Goal: Navigation & Orientation: Find specific page/section

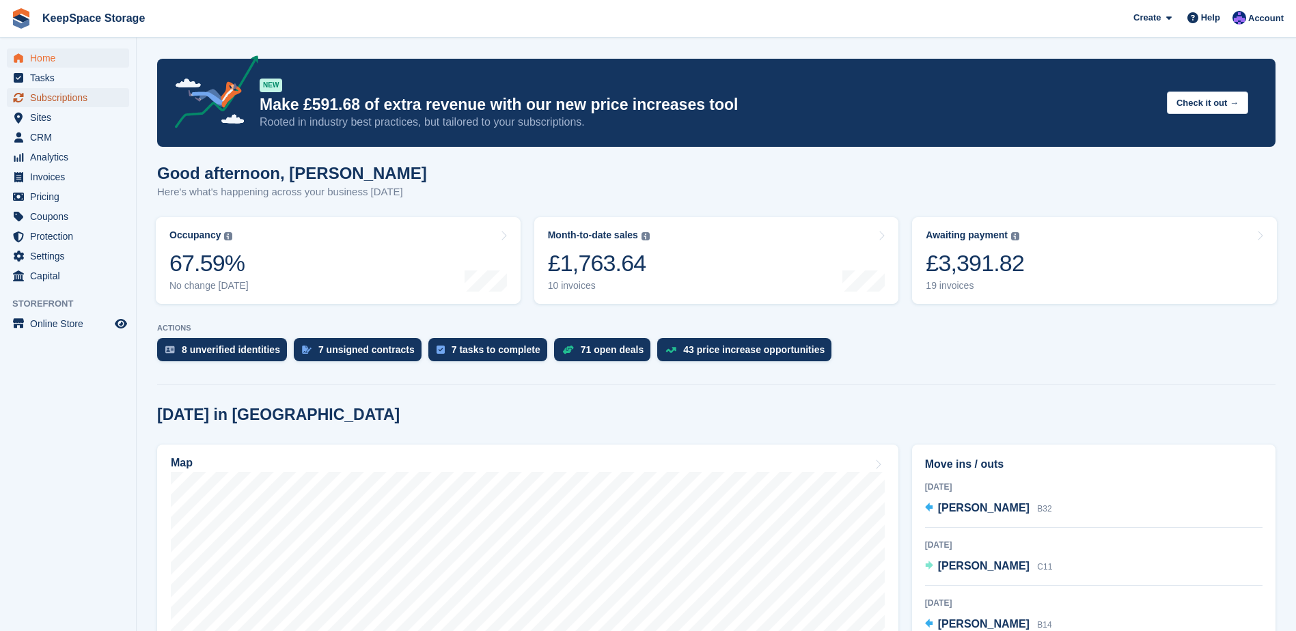
click at [69, 92] on span "Subscriptions" at bounding box center [71, 97] width 82 height 19
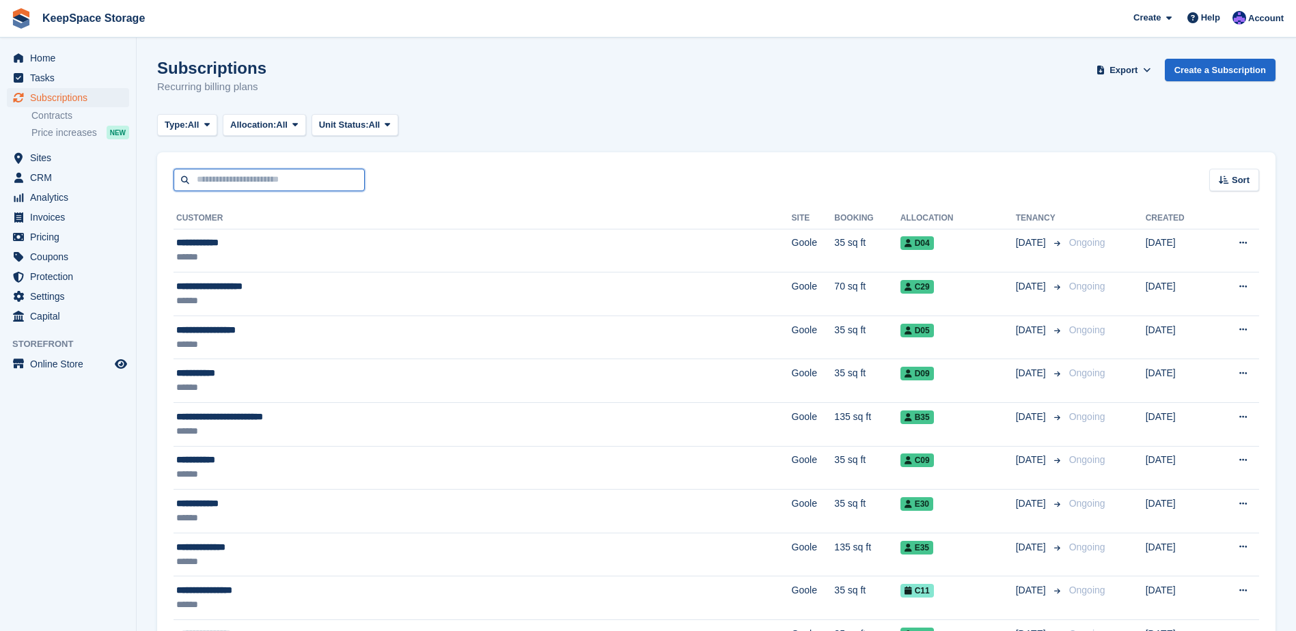
drag, startPoint x: 0, startPoint y: 0, endPoint x: 303, endPoint y: 182, distance: 353.6
click at [301, 183] on input "text" at bounding box center [269, 180] width 191 height 23
type input "***"
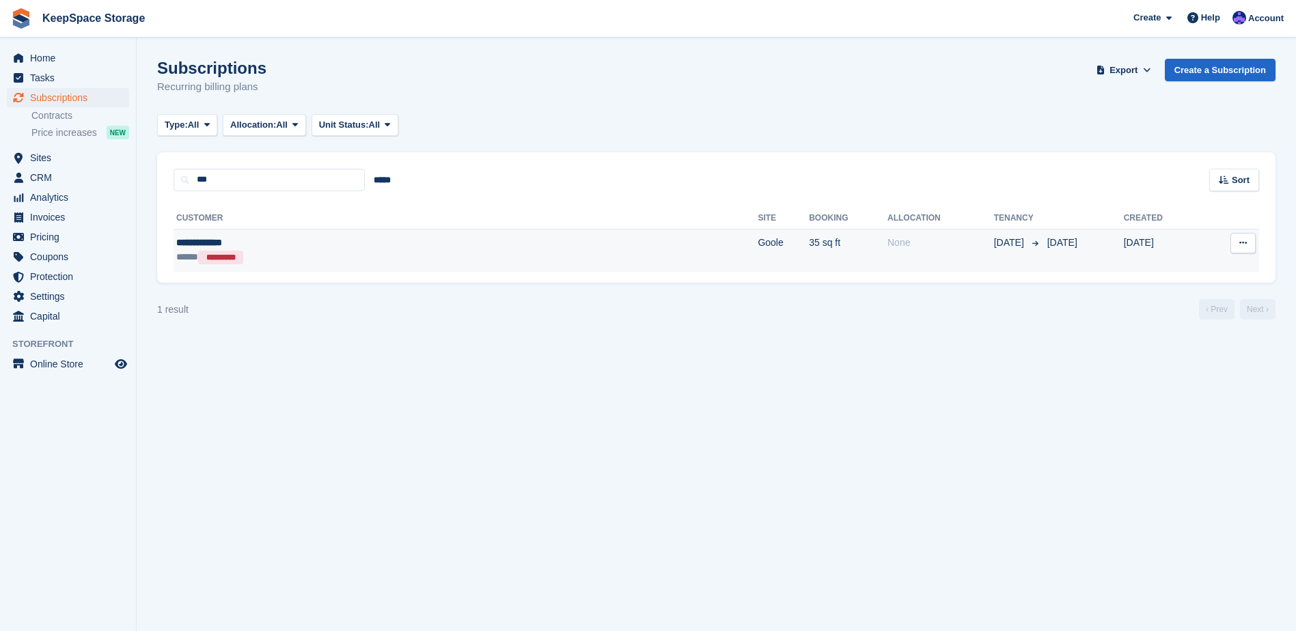
click at [430, 256] on div "***** *********" at bounding box center [320, 257] width 289 height 14
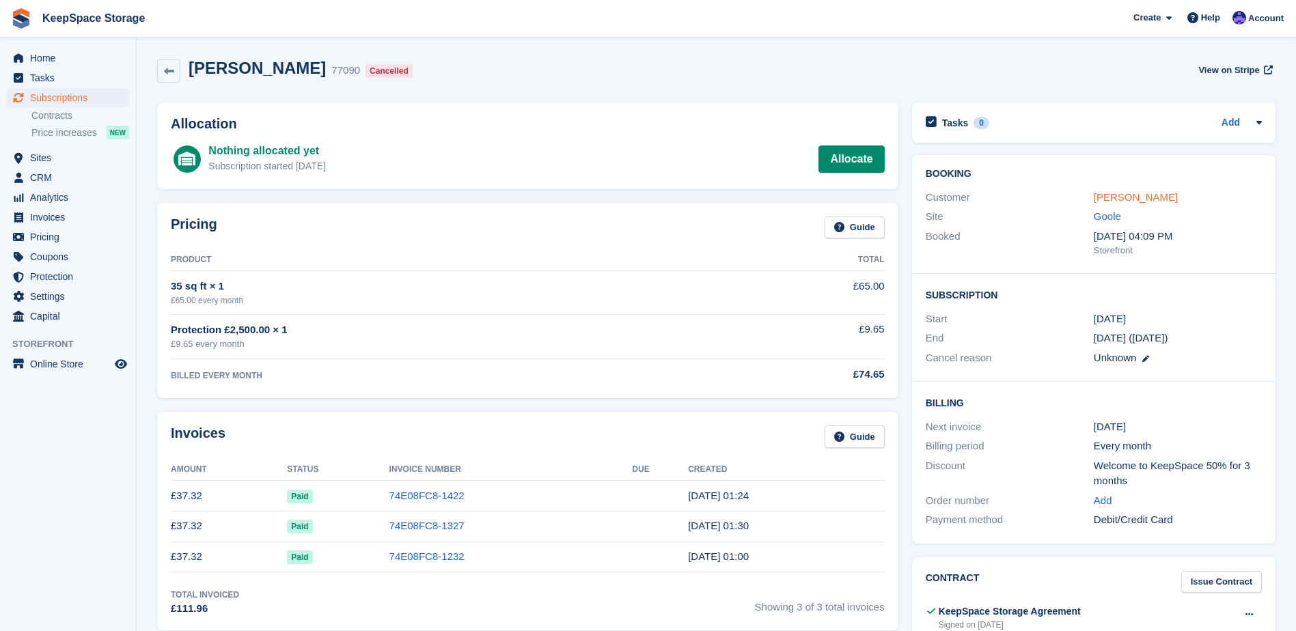
click at [1106, 200] on link "Pamela Walker" at bounding box center [1136, 197] width 84 height 12
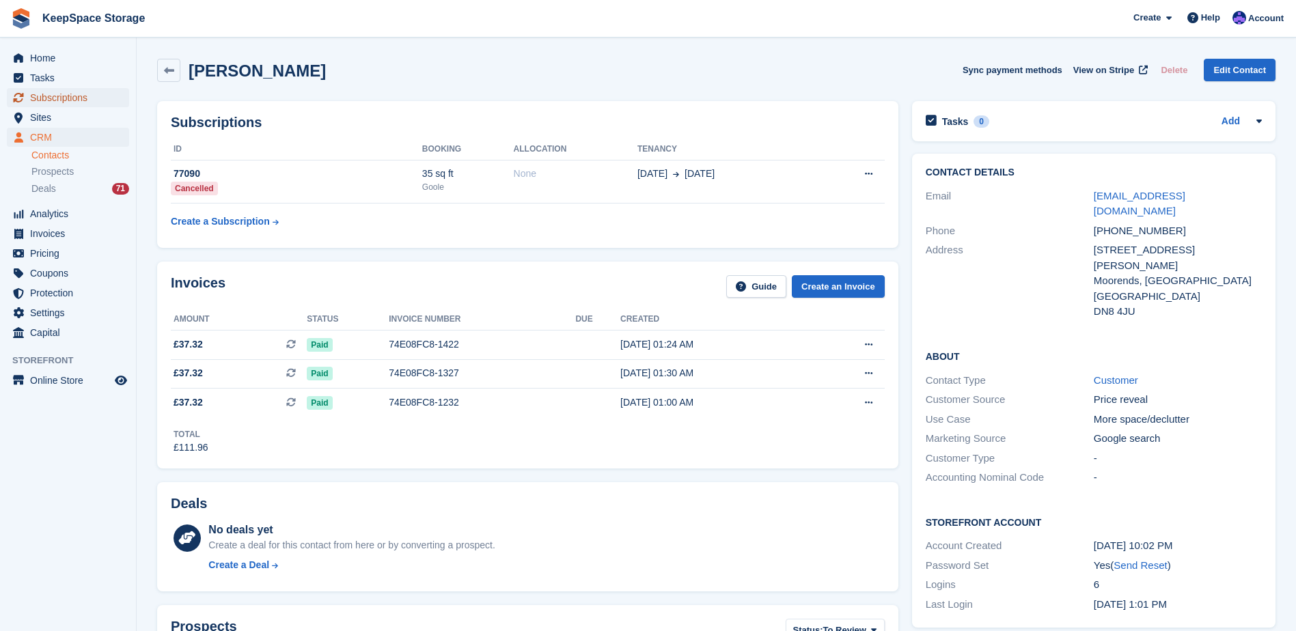
click at [88, 105] on span "Subscriptions" at bounding box center [71, 97] width 82 height 19
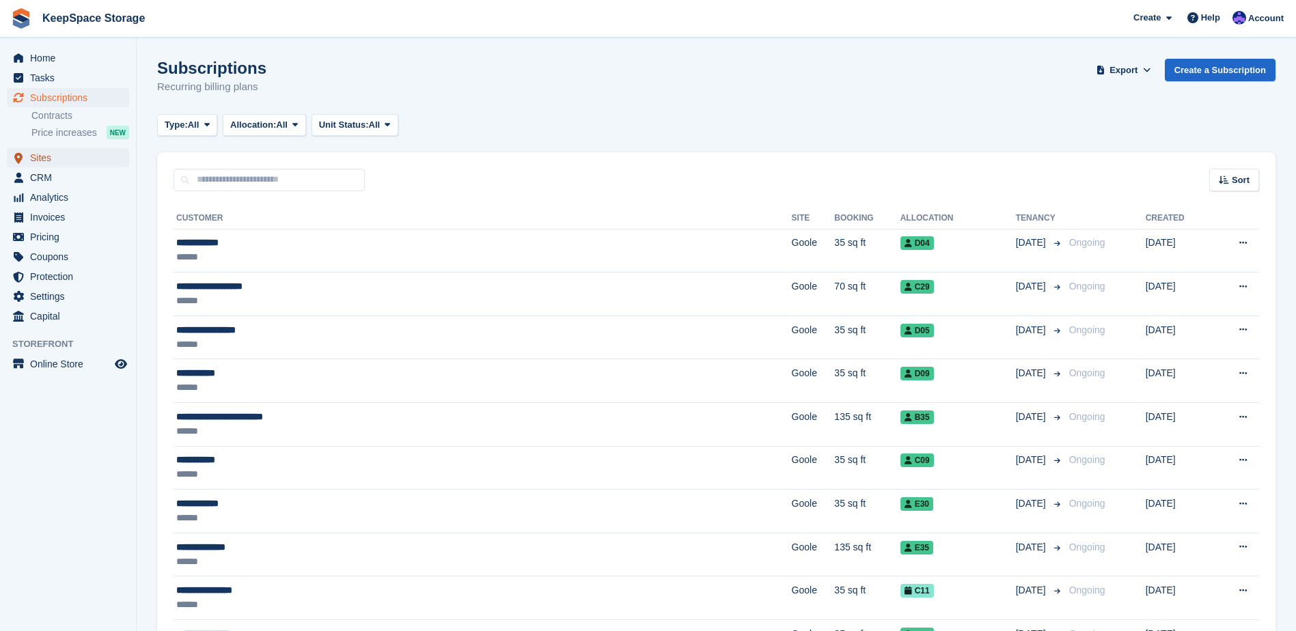
click at [50, 157] on span "Sites" at bounding box center [71, 157] width 82 height 19
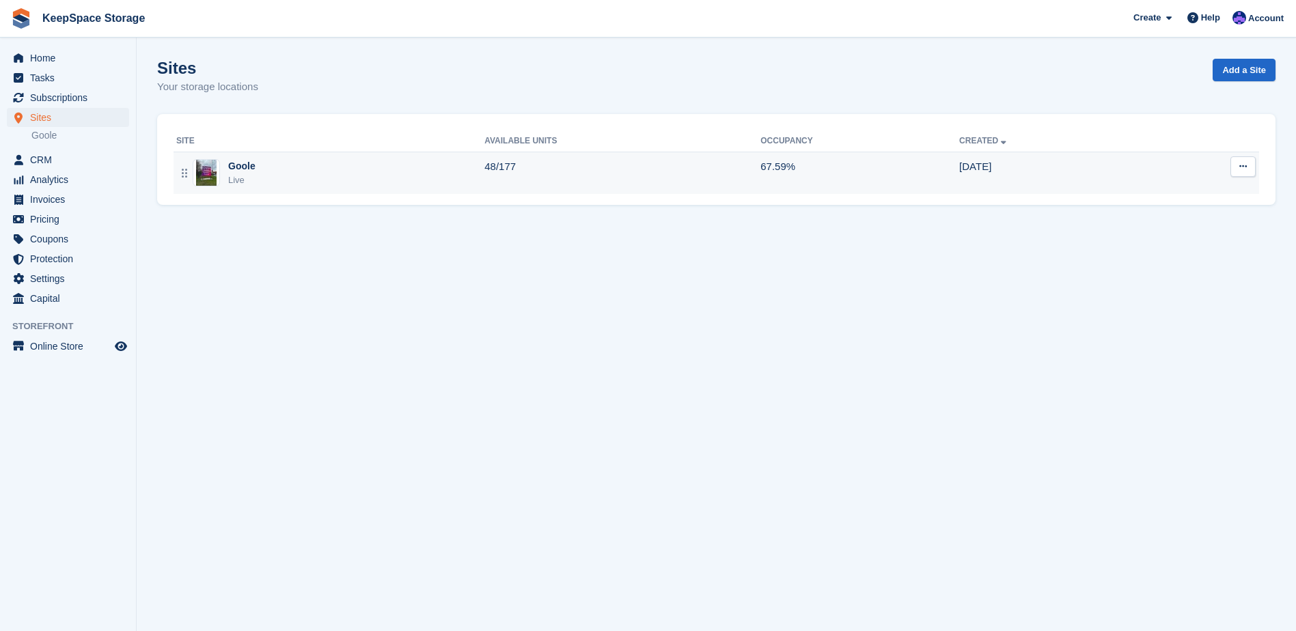
click at [249, 176] on div "Live" at bounding box center [241, 181] width 27 height 14
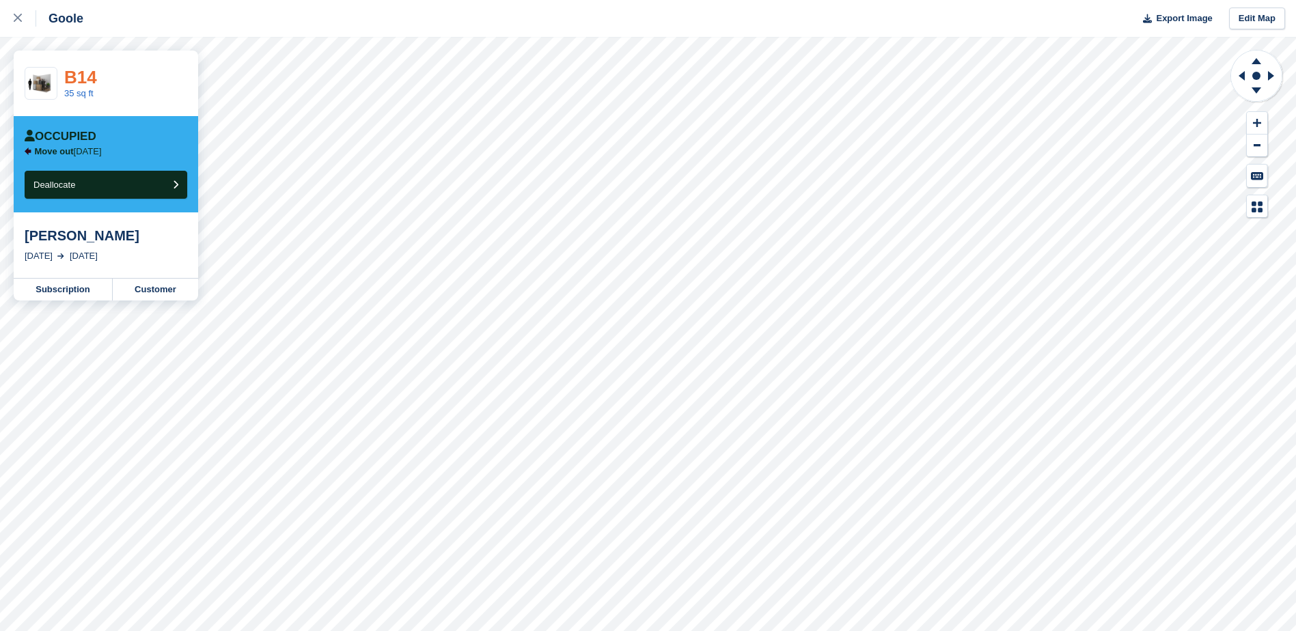
click at [87, 79] on link "B14" at bounding box center [80, 77] width 33 height 20
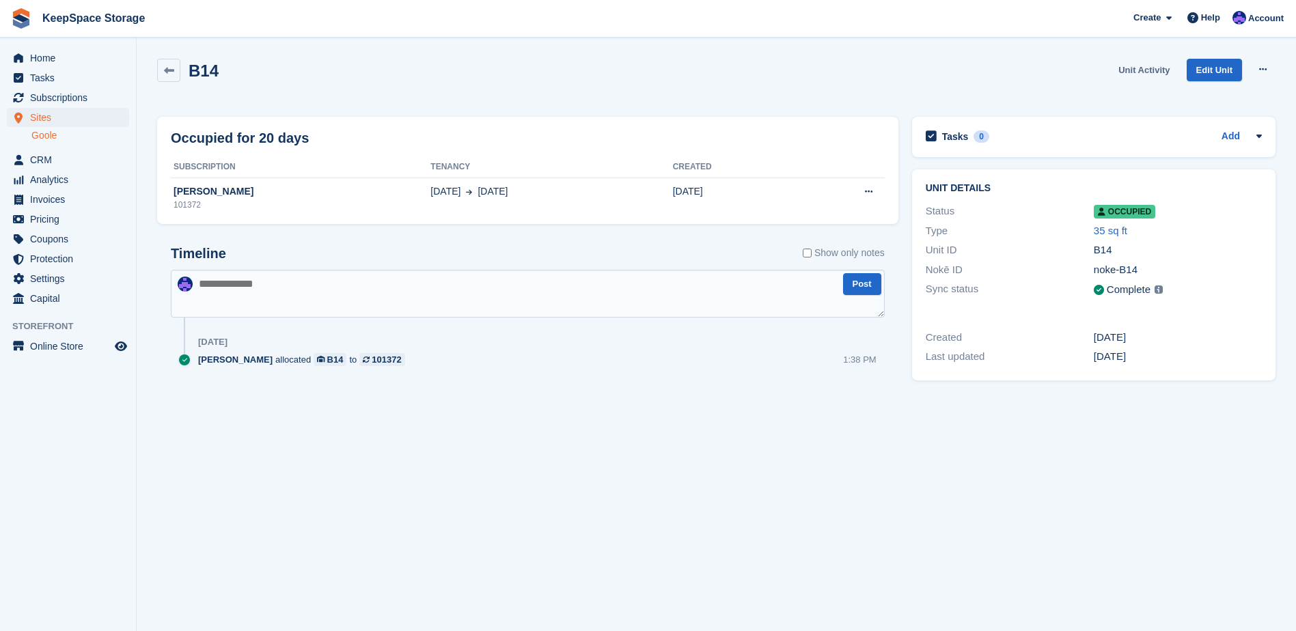
click at [1138, 68] on link "Unit Activity" at bounding box center [1144, 70] width 62 height 23
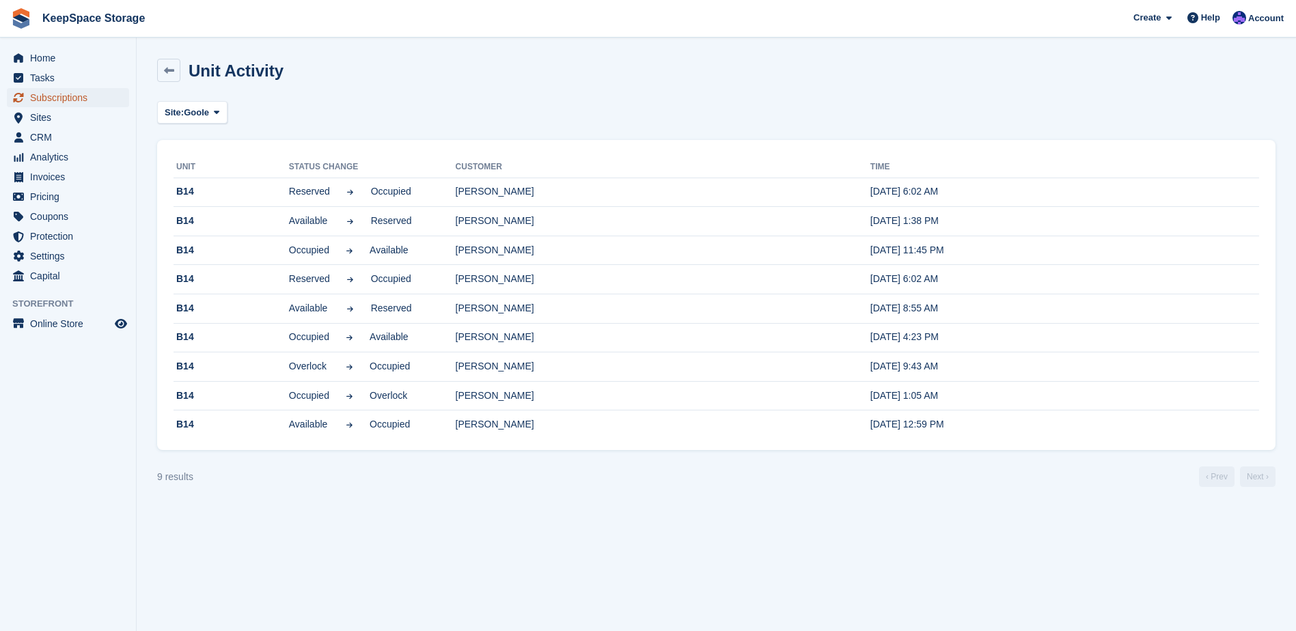
click at [82, 99] on span "Subscriptions" at bounding box center [71, 97] width 82 height 19
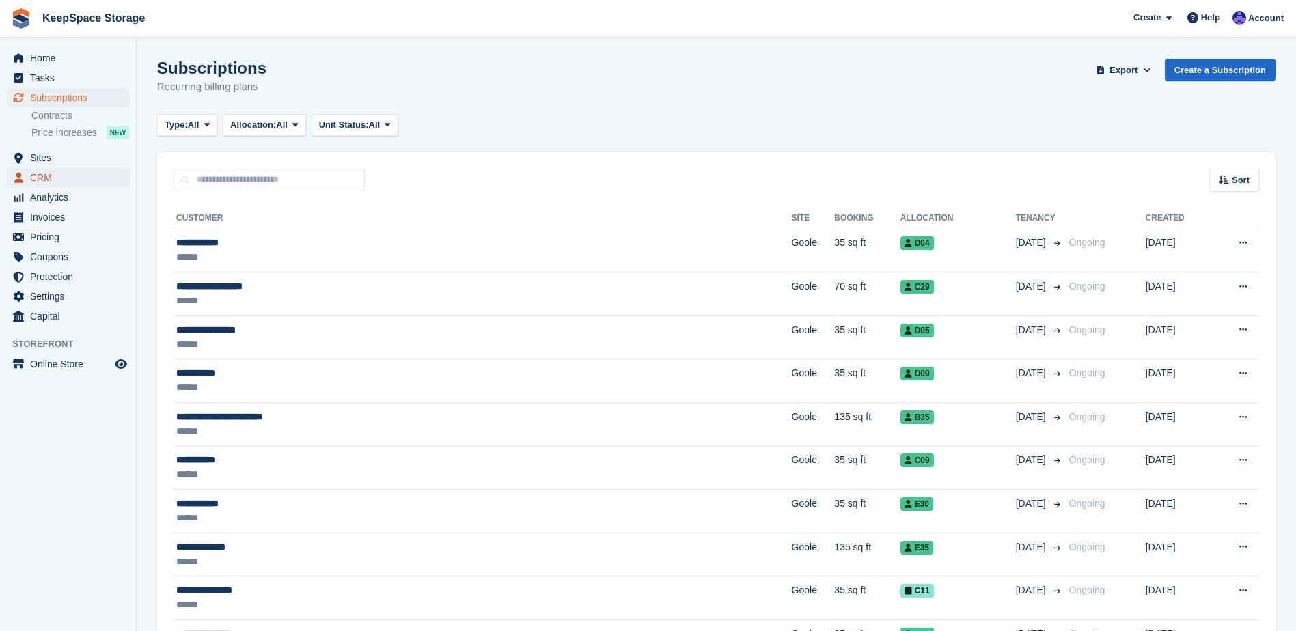
click at [90, 171] on span "CRM" at bounding box center [71, 177] width 82 height 19
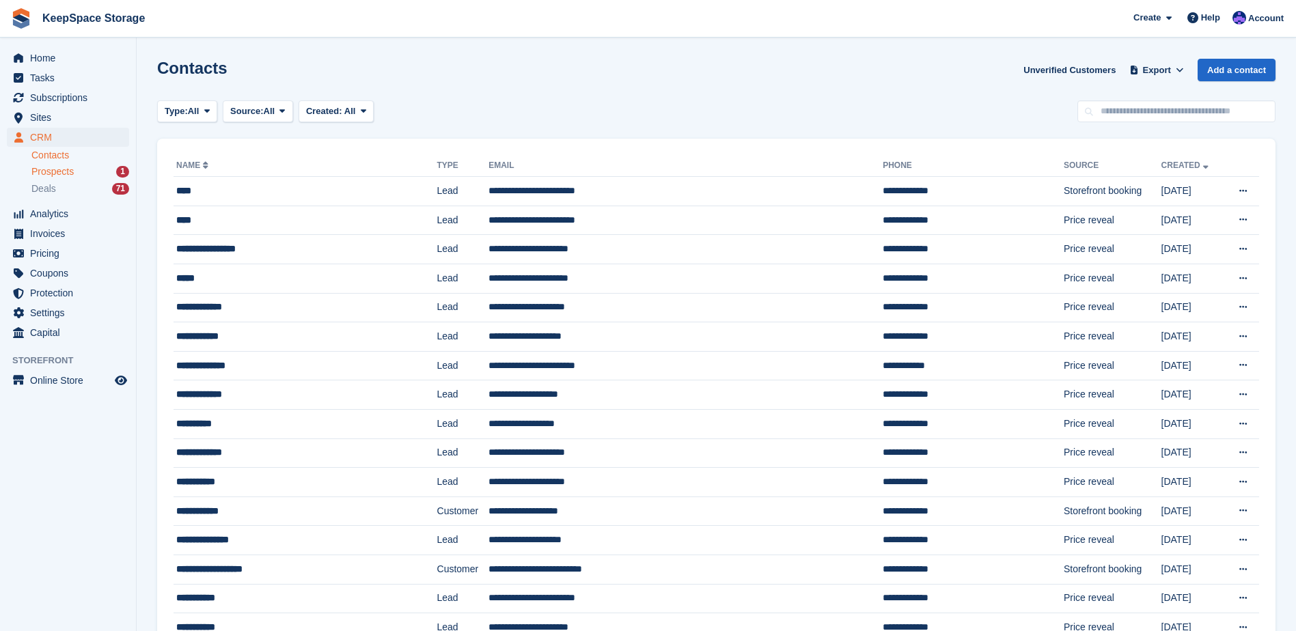
click at [86, 170] on div "Prospects 1" at bounding box center [80, 171] width 98 height 13
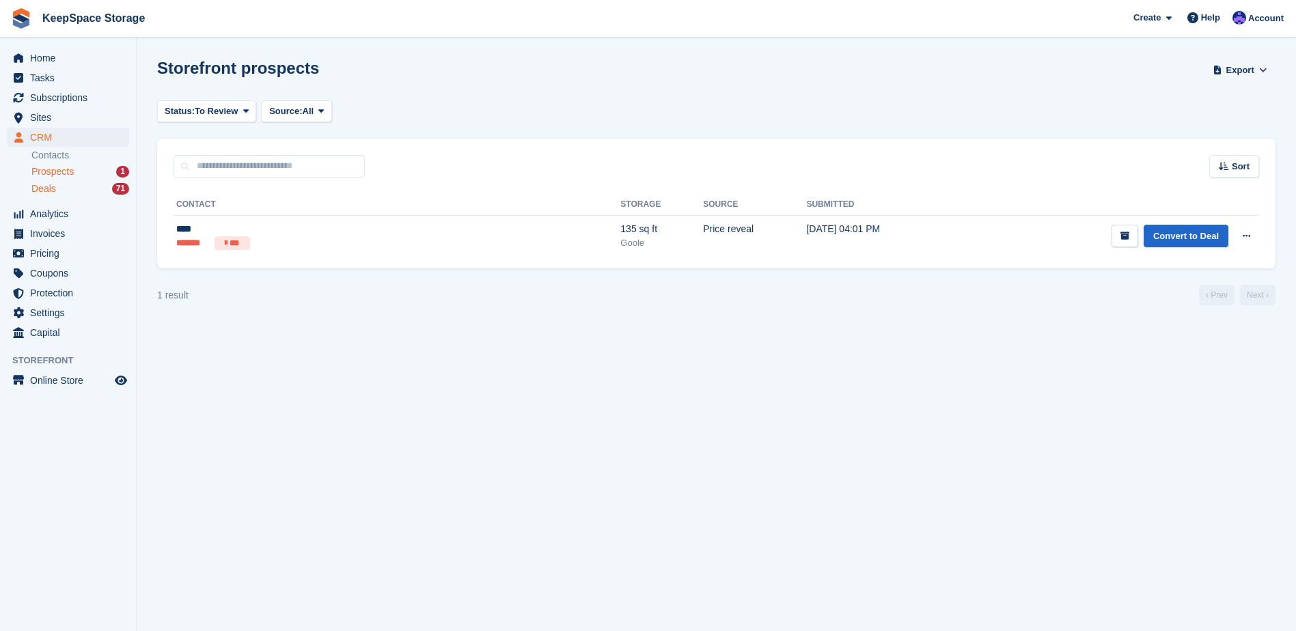
click at [90, 184] on div "Deals 71" at bounding box center [80, 188] width 98 height 13
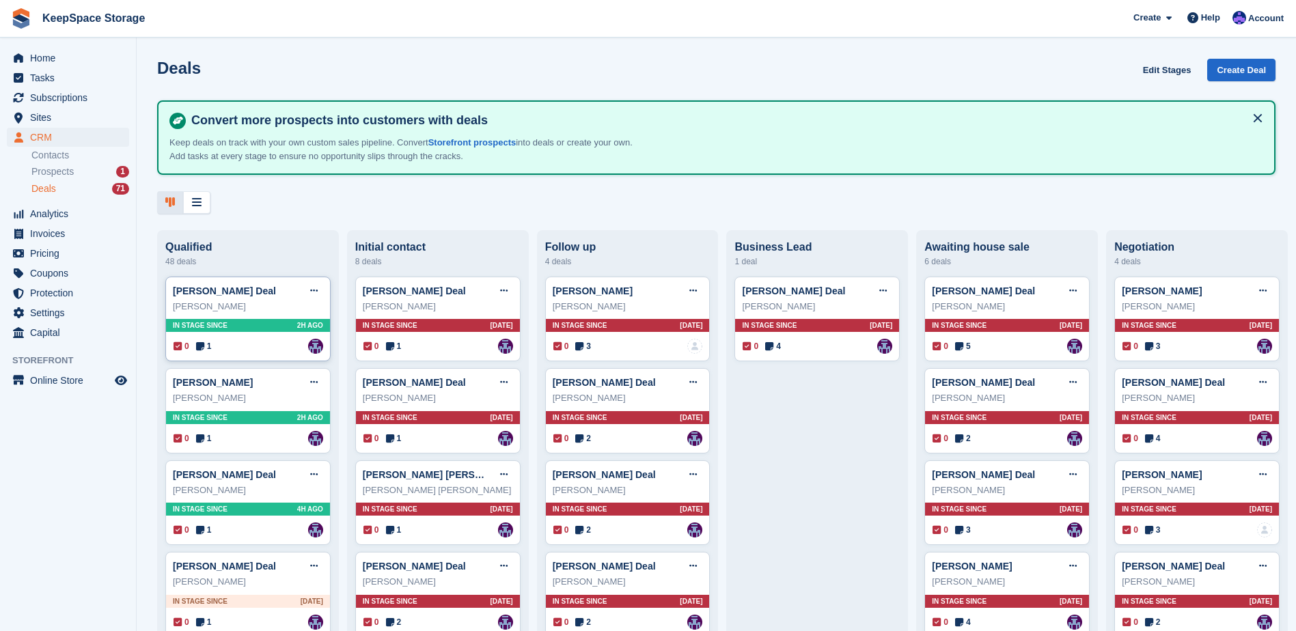
scroll to position [68, 0]
